Goal: Task Accomplishment & Management: Manage account settings

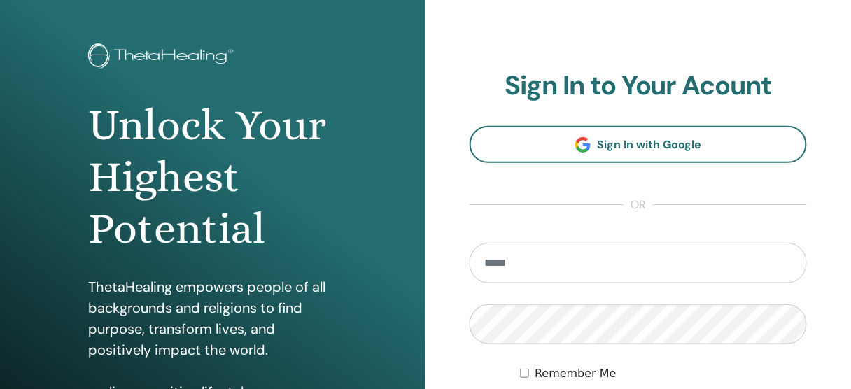
scroll to position [56, 0]
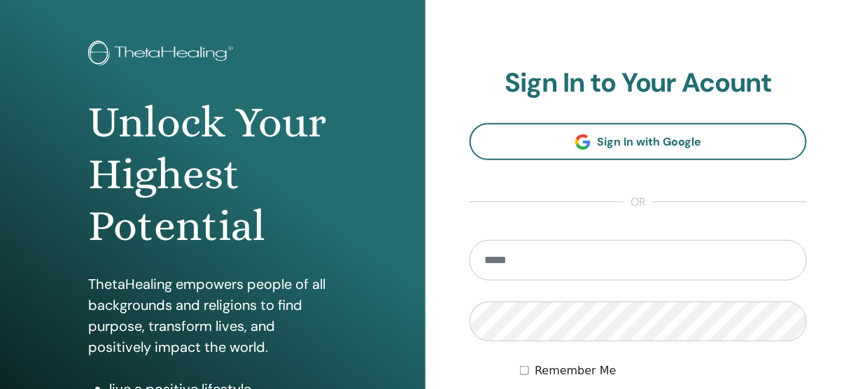
click at [526, 268] on input "email" at bounding box center [638, 260] width 337 height 41
type input "**********"
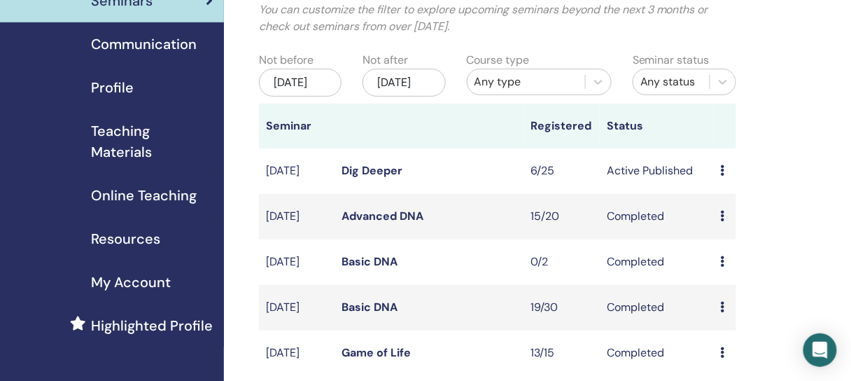
scroll to position [112, 0]
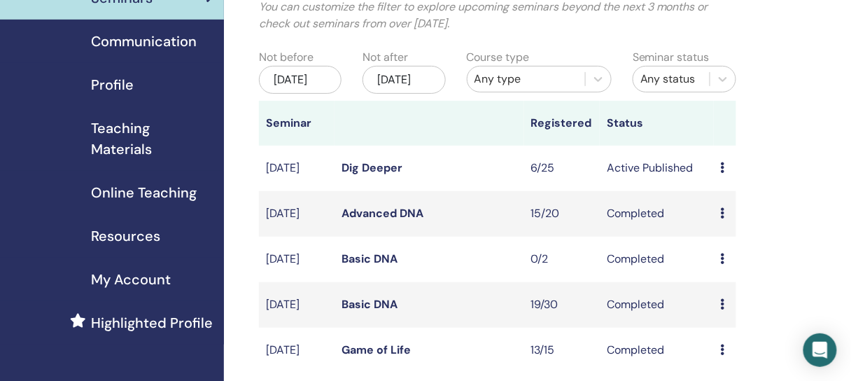
click at [724, 173] on icon at bounding box center [723, 167] width 4 height 11
click at [724, 234] on link "Attendees" at bounding box center [734, 235] width 53 height 15
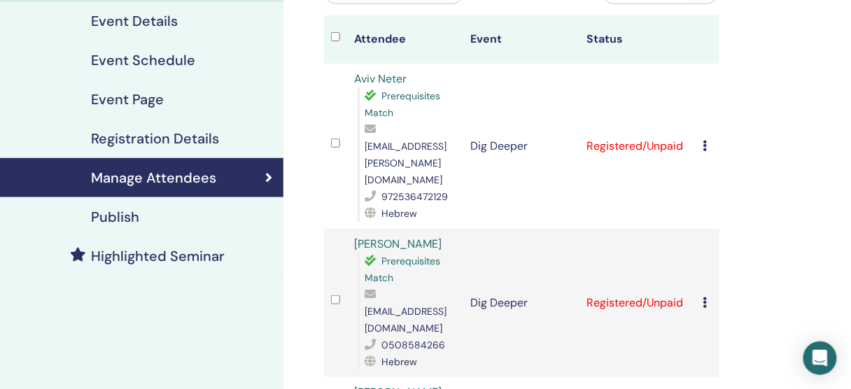
scroll to position [168, 0]
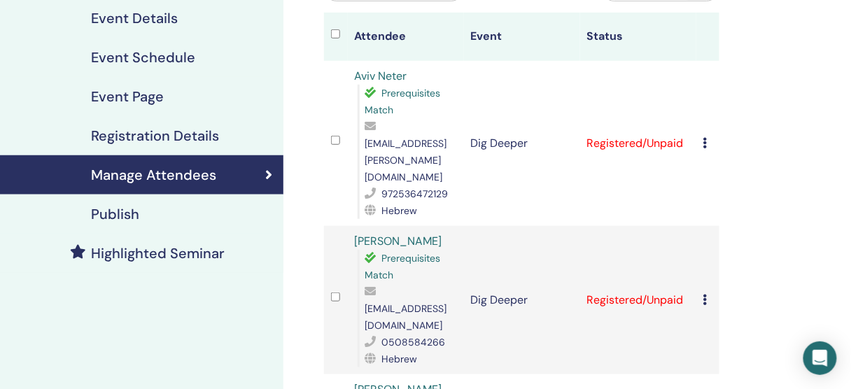
click at [704, 137] on icon at bounding box center [706, 142] width 4 height 11
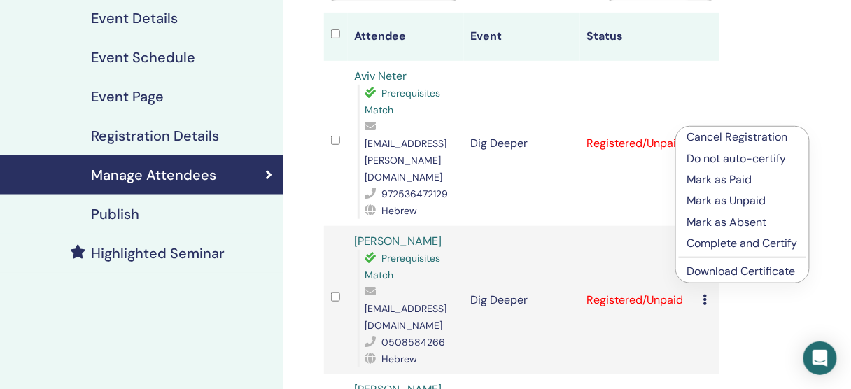
click at [713, 270] on link "Download Certificate" at bounding box center [741, 271] width 109 height 15
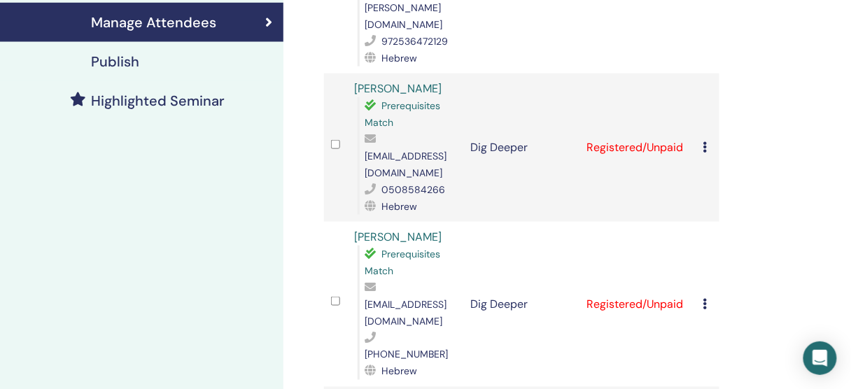
scroll to position [336, 0]
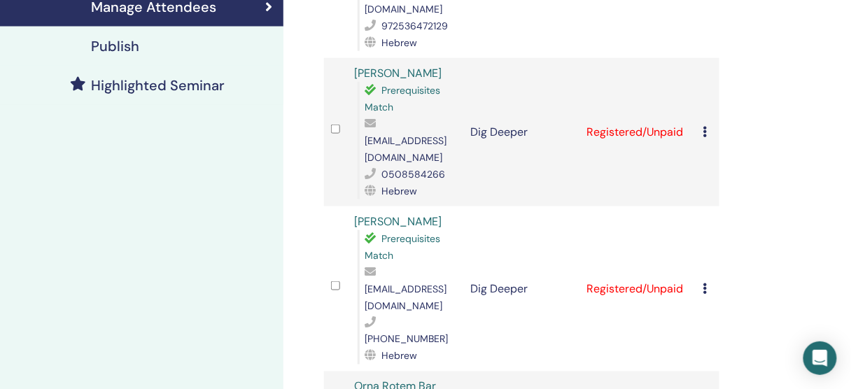
click at [706, 283] on icon at bounding box center [706, 288] width 4 height 11
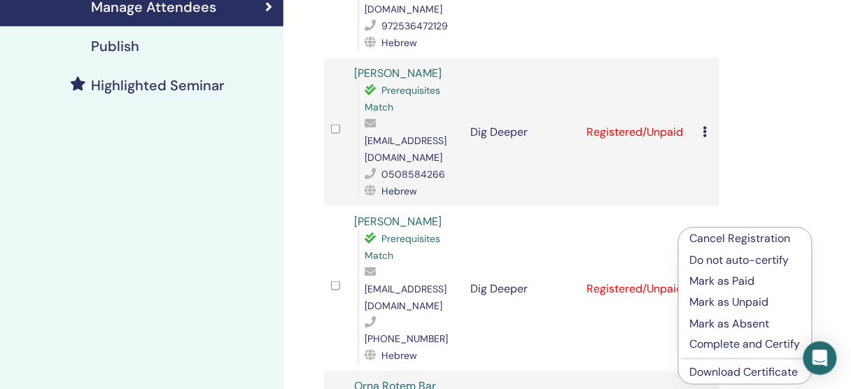
click at [711, 372] on link "Download Certificate" at bounding box center [744, 372] width 109 height 15
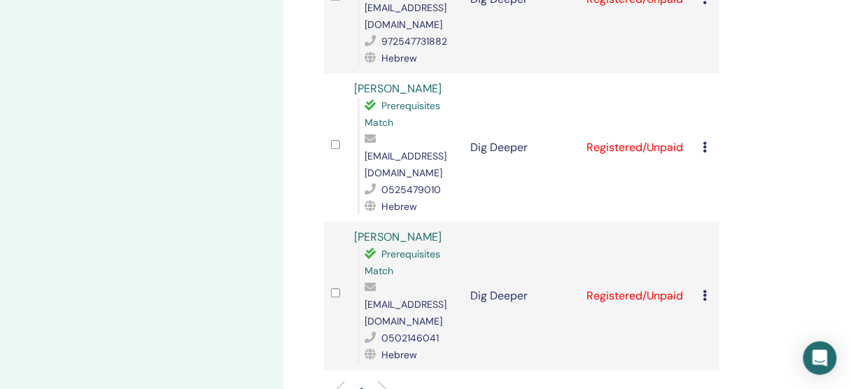
scroll to position [784, 0]
click at [704, 288] on icon at bounding box center [706, 293] width 4 height 11
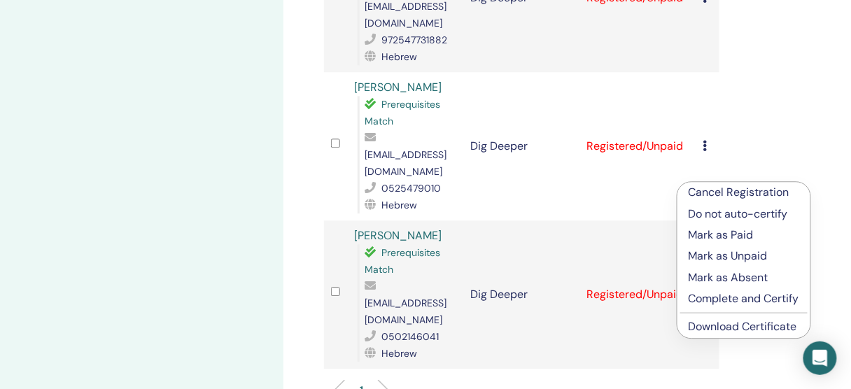
click at [703, 326] on link "Download Certificate" at bounding box center [743, 326] width 109 height 15
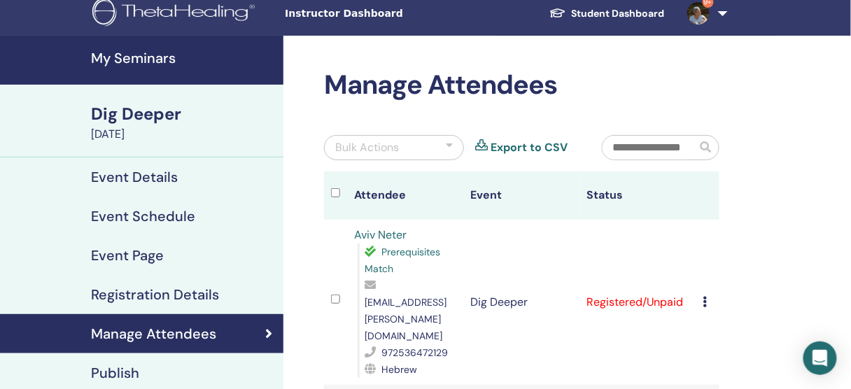
scroll to position [0, 0]
